Goal: Transaction & Acquisition: Download file/media

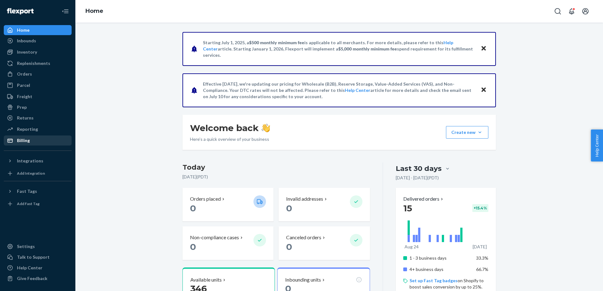
click at [30, 140] on div "Billing" at bounding box center [37, 140] width 67 height 9
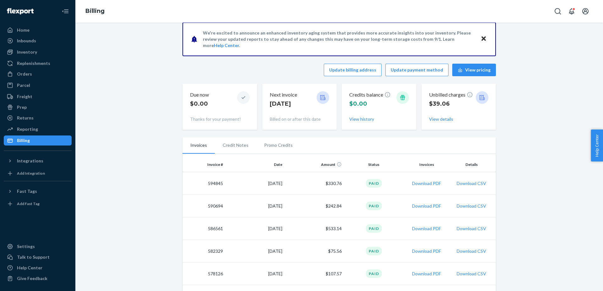
scroll to position [8, 0]
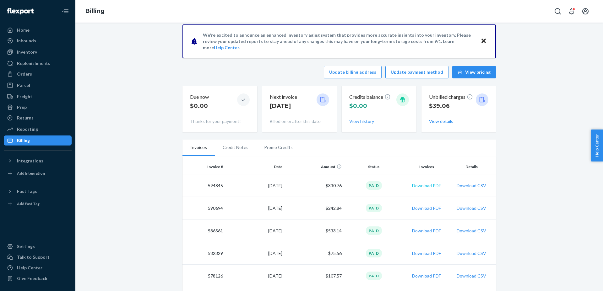
click at [438, 185] on button "Download PDF" at bounding box center [426, 186] width 29 height 6
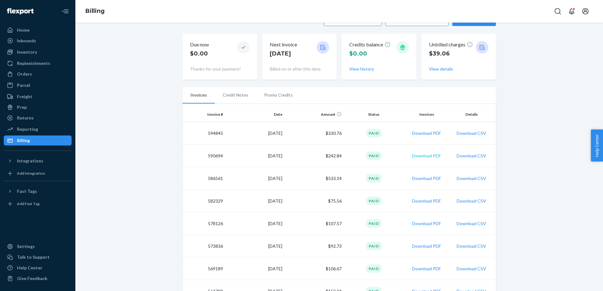
click at [431, 156] on button "Download PDF" at bounding box center [426, 156] width 29 height 6
